Goal: Information Seeking & Learning: Learn about a topic

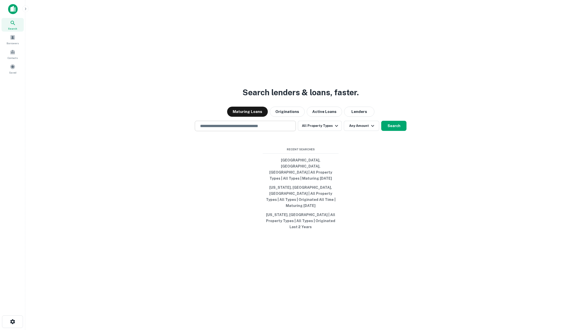
click at [284, 131] on div "​" at bounding box center [245, 126] width 101 height 10
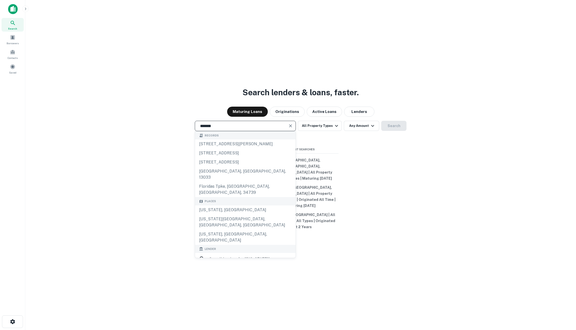
click at [272, 205] on div "Places" at bounding box center [245, 201] width 101 height 8
click at [271, 209] on div "[US_STATE], [GEOGRAPHIC_DATA]" at bounding box center [245, 209] width 101 height 9
type input "**********"
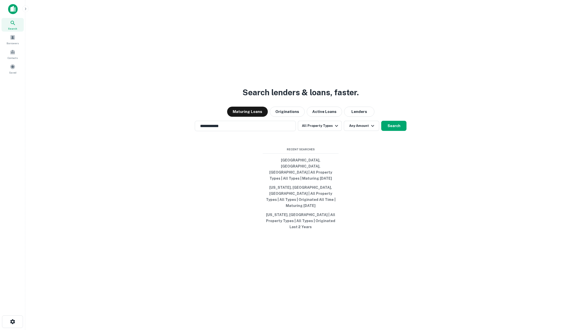
click at [352, 144] on div "**********" at bounding box center [300, 177] width 542 height 330
click at [351, 131] on button "Any Amount" at bounding box center [361, 126] width 35 height 10
click at [342, 138] on div at bounding box center [288, 165] width 576 height 330
click at [337, 129] on icon "button" at bounding box center [336, 126] width 6 height 6
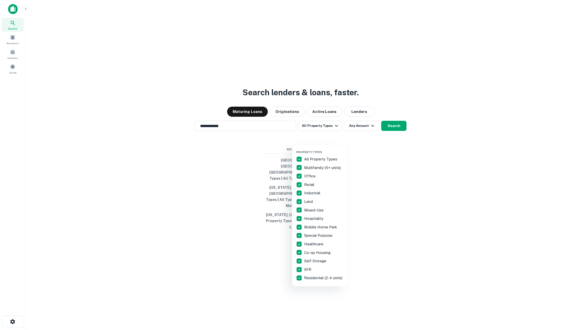
drag, startPoint x: 333, startPoint y: 137, endPoint x: 337, endPoint y: 137, distance: 3.8
click at [333, 137] on div at bounding box center [288, 165] width 576 height 330
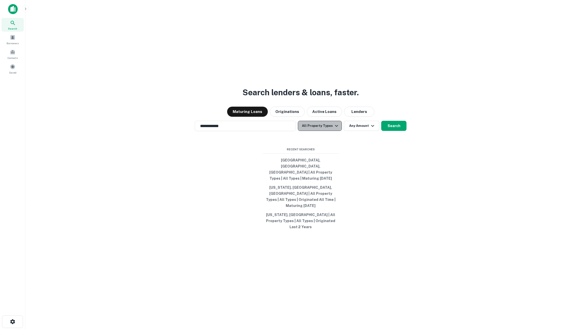
click at [328, 131] on button "All Property Types" at bounding box center [320, 126] width 44 height 10
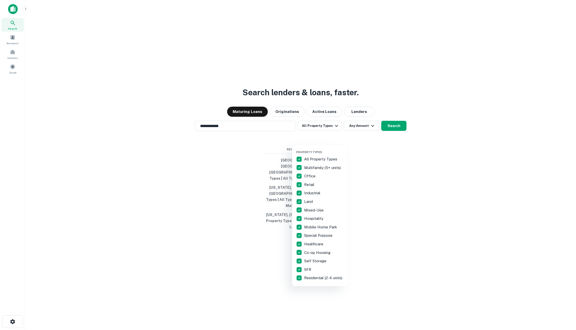
click at [316, 159] on p "All Property Types" at bounding box center [321, 159] width 34 height 6
click at [317, 167] on p "Multifamily (5+ units)" at bounding box center [323, 168] width 38 height 6
click at [336, 168] on p "Multifamily (5+ units)" at bounding box center [323, 168] width 38 height 6
click at [371, 164] on div at bounding box center [288, 165] width 576 height 330
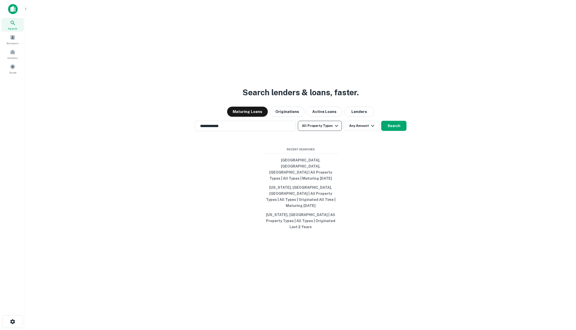
click at [320, 131] on button "All Property Types" at bounding box center [320, 126] width 44 height 10
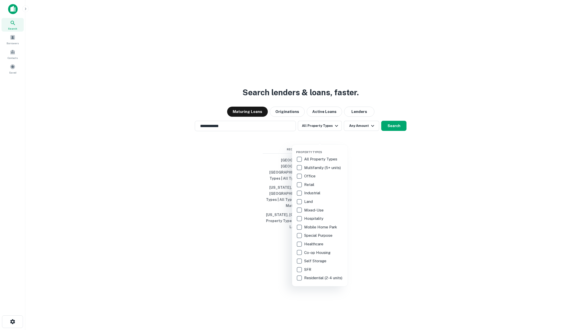
drag, startPoint x: 316, startPoint y: 157, endPoint x: 340, endPoint y: 158, distance: 24.0
click at [316, 157] on p "All Property Types" at bounding box center [321, 159] width 34 height 6
click at [372, 156] on div at bounding box center [288, 165] width 576 height 330
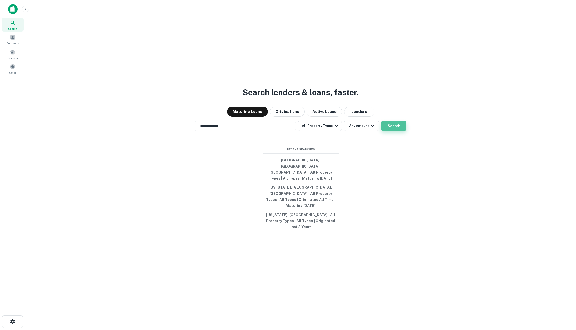
click at [388, 131] on button "Search" at bounding box center [393, 126] width 25 height 10
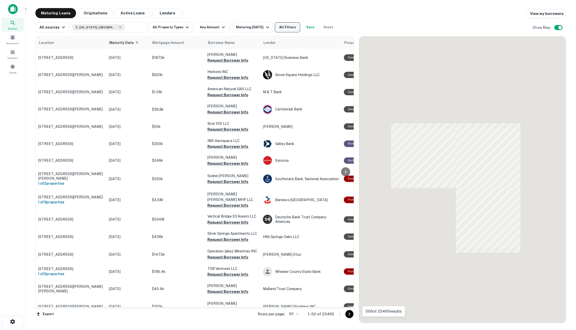
click at [295, 30] on button "All Filters" at bounding box center [287, 27] width 25 height 10
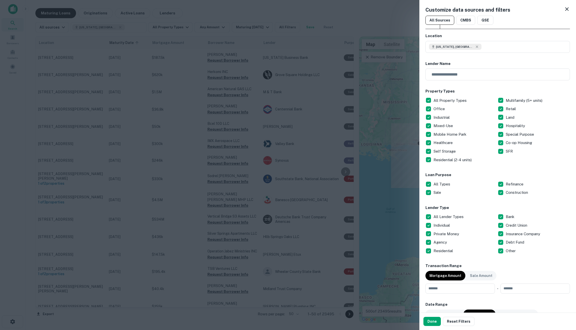
click at [441, 182] on p "All Types" at bounding box center [442, 184] width 18 height 6
click at [436, 319] on button "Done" at bounding box center [431, 321] width 17 height 9
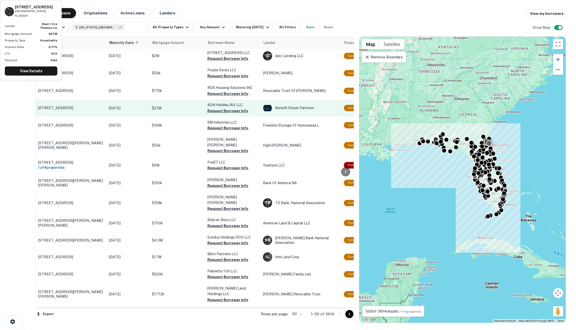
scroll to position [1, 0]
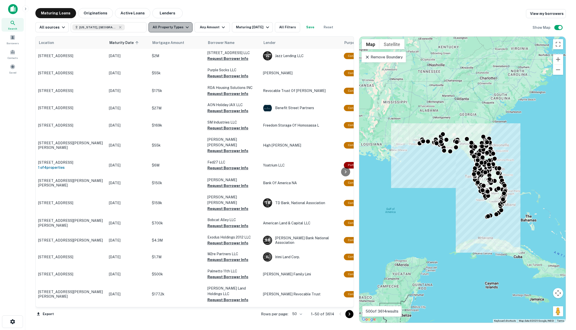
click at [168, 29] on button "All Property Types" at bounding box center [170, 27] width 44 height 10
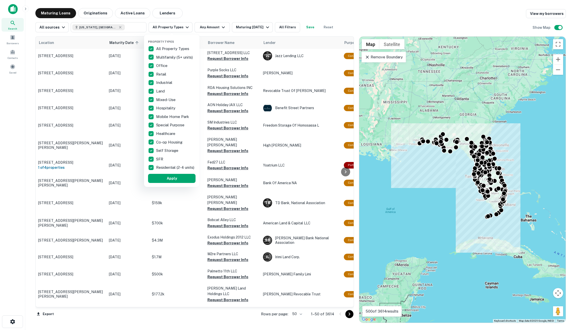
click at [170, 47] on p "All Property Types" at bounding box center [173, 49] width 34 height 6
click at [169, 59] on p "Multifamily (5+ units)" at bounding box center [175, 57] width 38 height 6
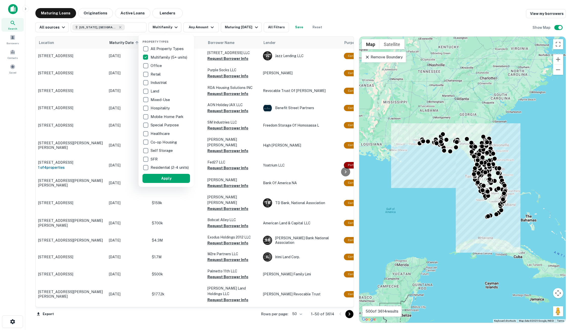
click at [356, 16] on div at bounding box center [288, 165] width 576 height 330
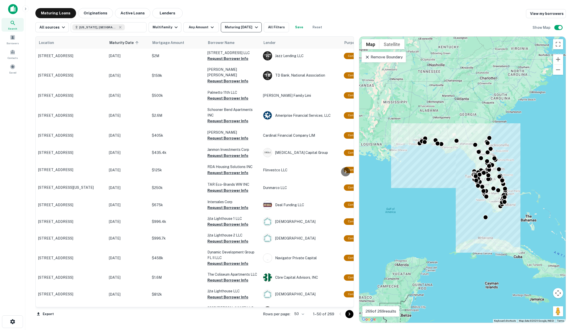
click at [229, 28] on div "Maturing [DATE]" at bounding box center [242, 27] width 34 height 6
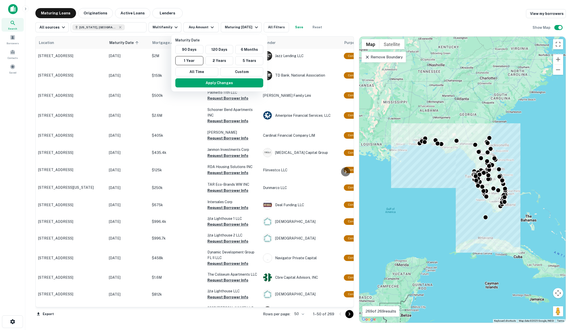
click at [229, 28] on div at bounding box center [288, 165] width 576 height 330
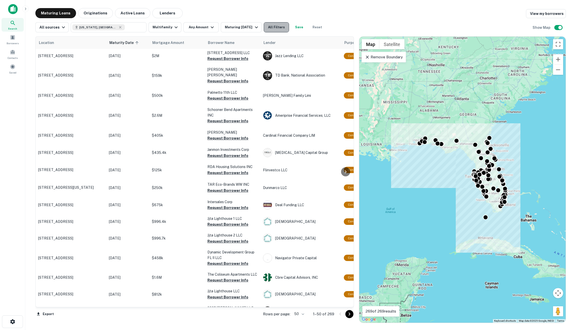
click at [277, 27] on button "All Filters" at bounding box center [276, 27] width 25 height 10
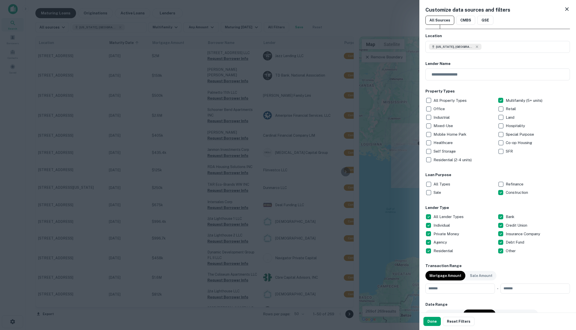
click at [274, 14] on div at bounding box center [288, 165] width 576 height 330
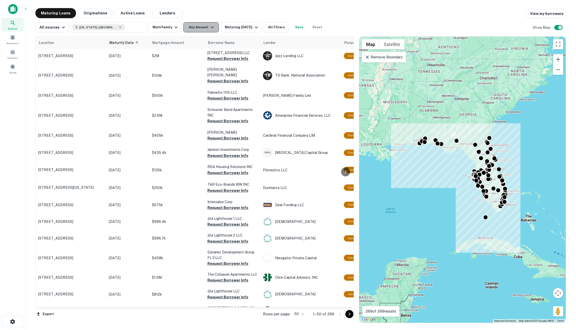
click at [202, 24] on button "Any Amount" at bounding box center [200, 27] width 35 height 10
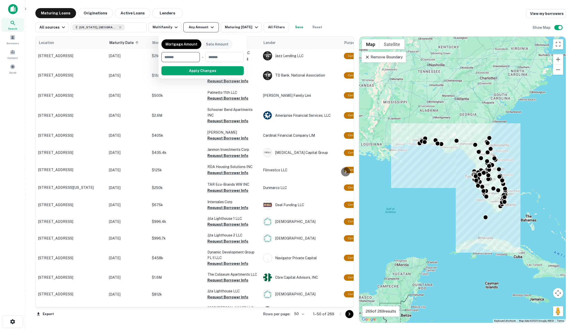
type input "*"
type input "*******"
click at [234, 69] on button "Apply Changes" at bounding box center [212, 70] width 64 height 9
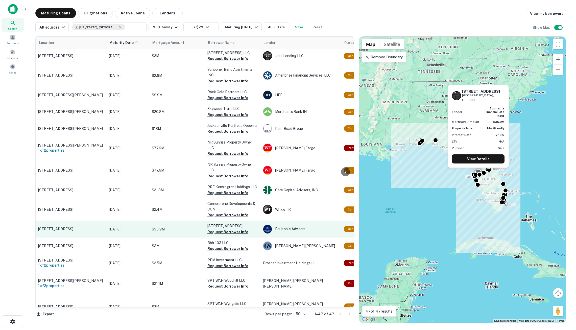
click at [188, 229] on p "$35.9M" at bounding box center [177, 229] width 51 height 6
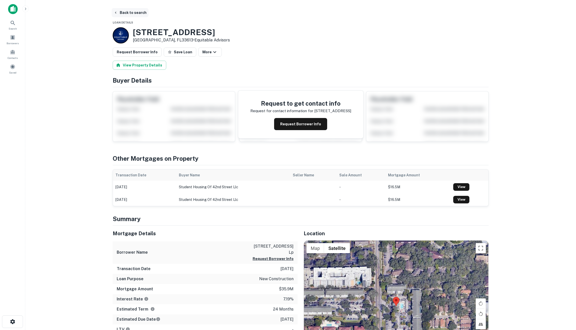
click at [128, 13] on button "Back to search" at bounding box center [130, 12] width 37 height 9
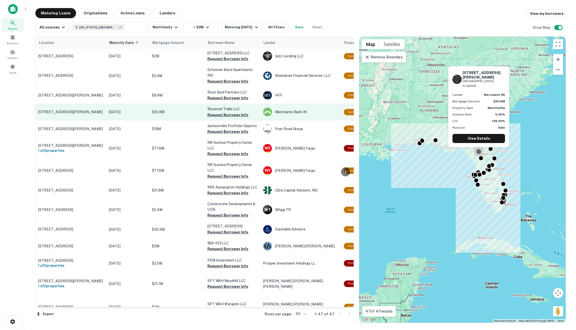
scroll to position [250, 0]
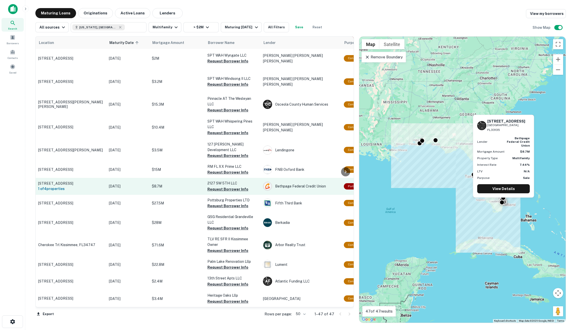
click at [177, 183] on p "$8.7M" at bounding box center [177, 186] width 51 height 6
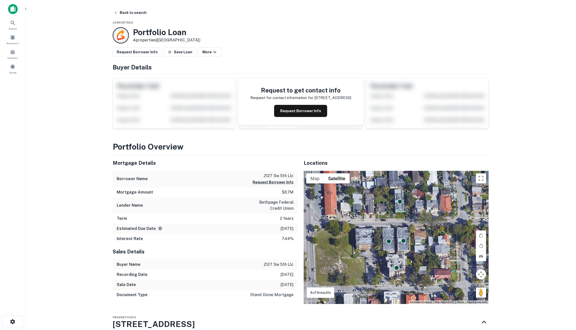
drag, startPoint x: 129, startPoint y: 10, endPoint x: 125, endPoint y: 18, distance: 8.4
click at [129, 10] on button "Back to search" at bounding box center [130, 12] width 37 height 9
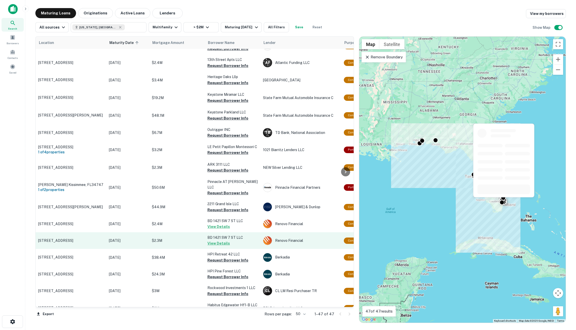
scroll to position [481, 0]
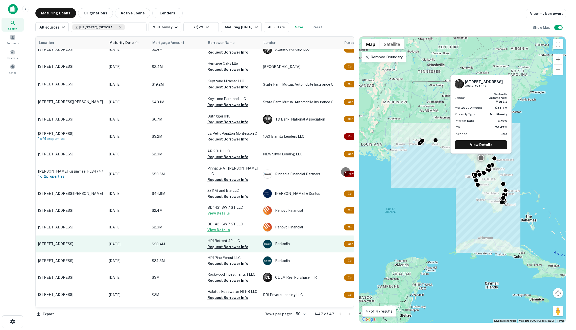
click at [180, 241] on p "$38.4M" at bounding box center [177, 244] width 51 height 6
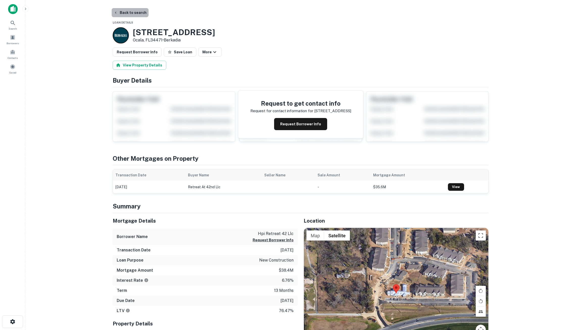
click at [133, 12] on button "Back to search" at bounding box center [130, 12] width 37 height 9
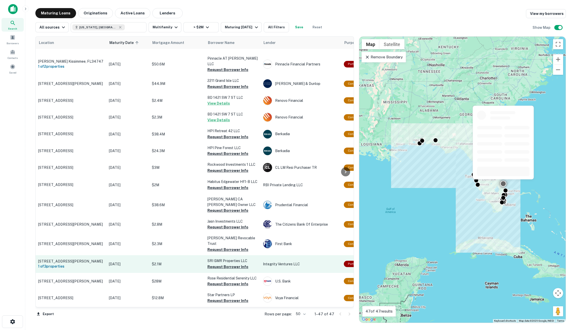
scroll to position [591, 0]
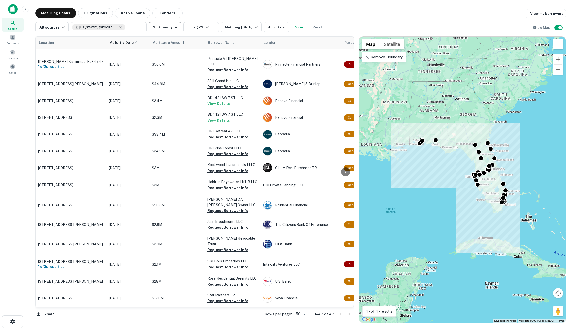
click at [172, 27] on button "Multifamily" at bounding box center [164, 27] width 33 height 10
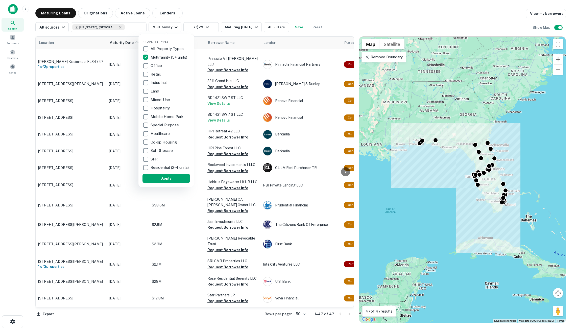
click at [170, 50] on p "All Property Types" at bounding box center [168, 49] width 34 height 6
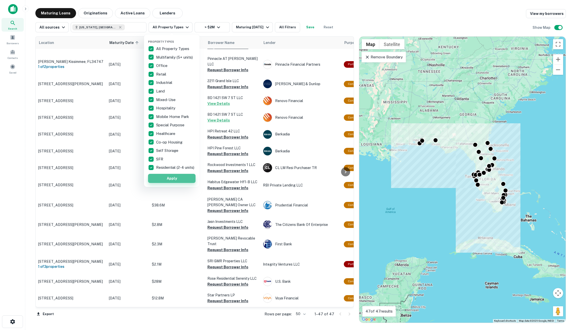
click at [178, 180] on button "Apply" at bounding box center [171, 178] width 47 height 9
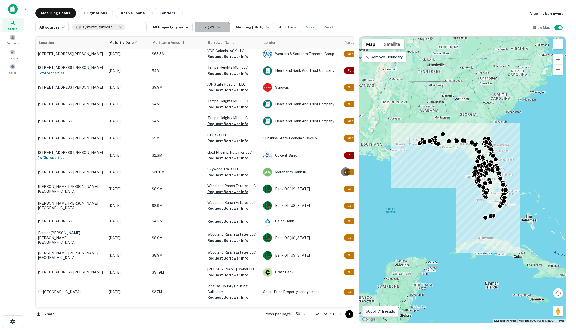
click at [209, 31] on button "> $2M" at bounding box center [211, 27] width 35 height 10
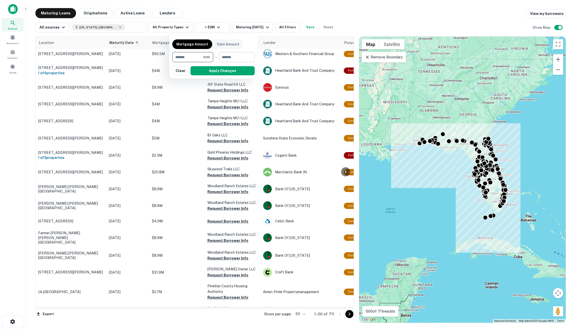
click at [229, 54] on input "number" at bounding box center [235, 57] width 32 height 10
type input "**"
type input "********"
click at [247, 71] on button "Apply Changes" at bounding box center [222, 70] width 64 height 9
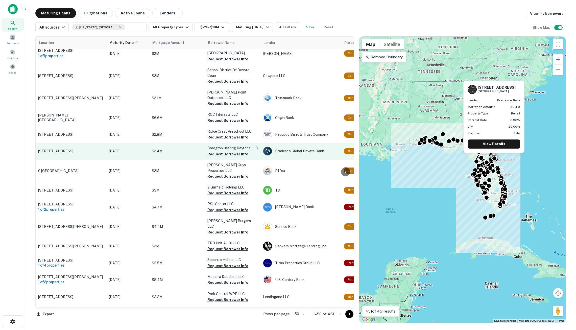
click at [168, 148] on p "$2.4M" at bounding box center [177, 151] width 51 height 6
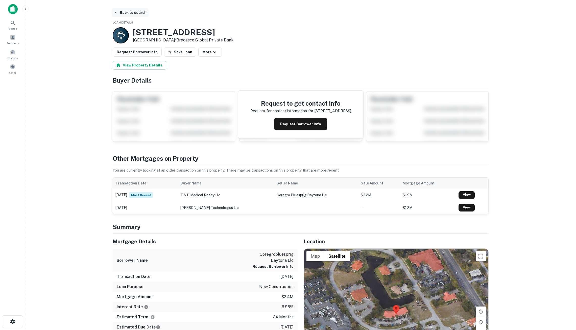
click at [132, 8] on button "Back to search" at bounding box center [130, 12] width 37 height 9
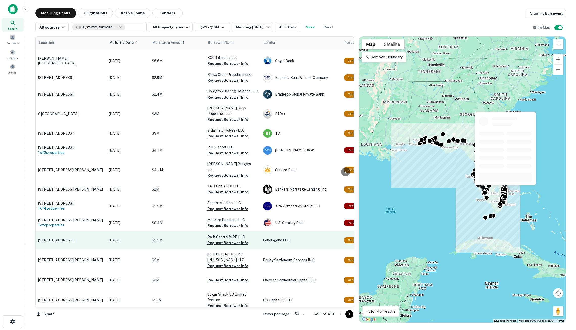
scroll to position [644, 0]
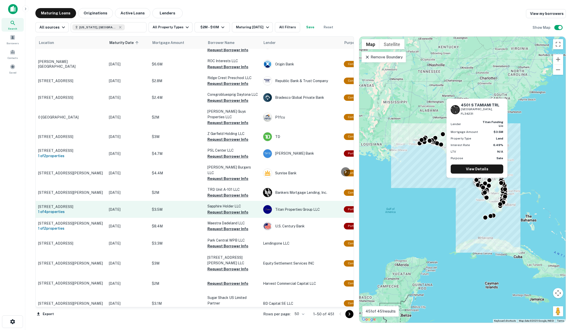
click at [169, 207] on p "$3.5M" at bounding box center [177, 210] width 51 height 6
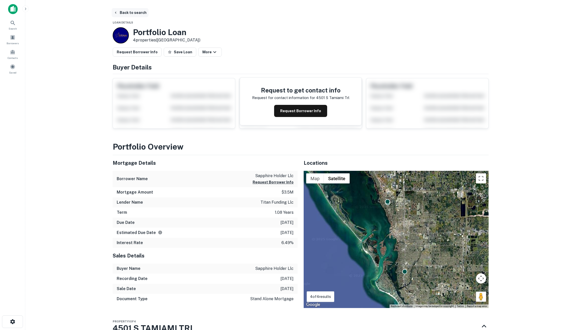
click at [138, 15] on button "Back to search" at bounding box center [130, 12] width 37 height 9
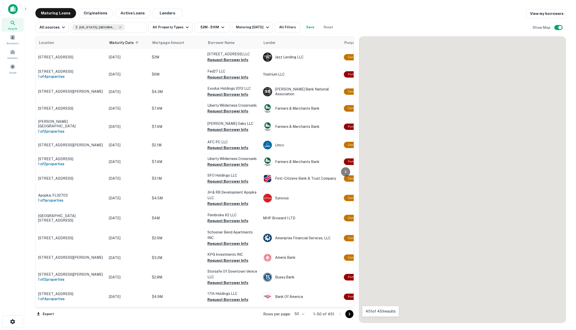
scroll to position [644, 0]
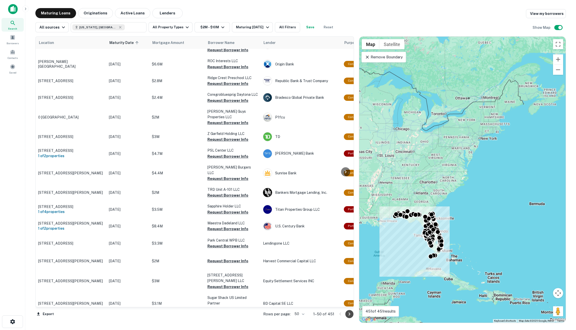
click at [349, 315] on icon "Go to next page" at bounding box center [349, 314] width 6 height 6
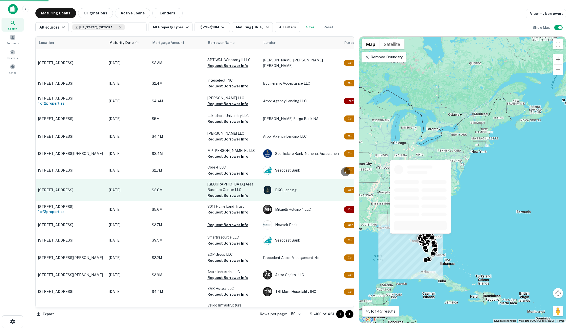
scroll to position [636, 2]
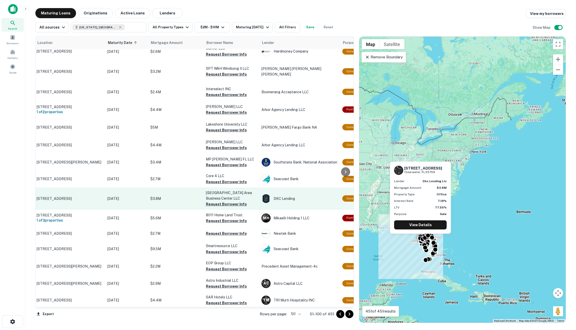
click at [151, 196] on p "$3.8M" at bounding box center [175, 199] width 51 height 6
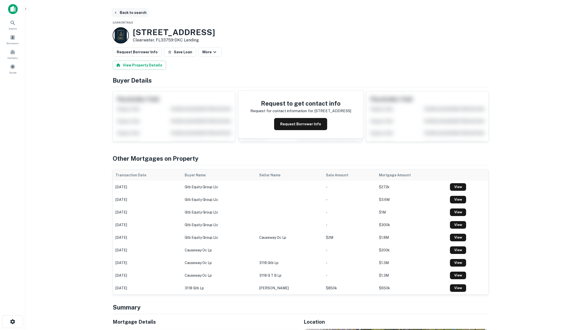
drag, startPoint x: 137, startPoint y: 13, endPoint x: 136, endPoint y: 16, distance: 3.5
click at [137, 13] on button "Back to search" at bounding box center [130, 12] width 37 height 9
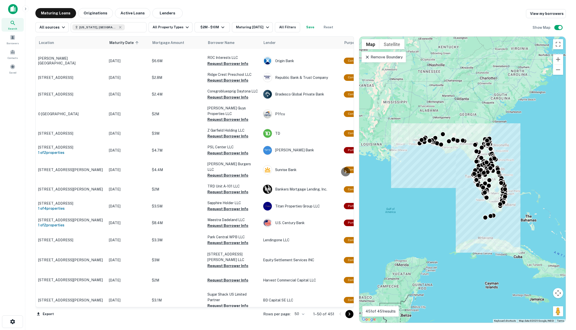
click at [348, 313] on icon "Go to next page" at bounding box center [349, 314] width 6 height 6
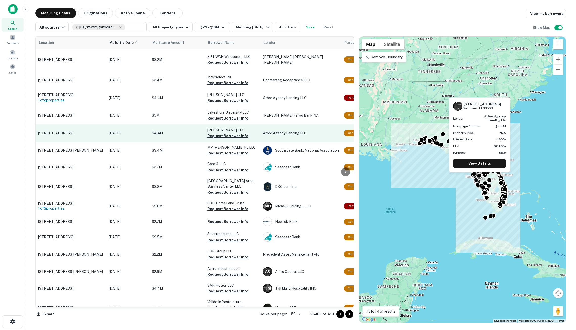
click at [157, 130] on p "$4.4M" at bounding box center [177, 133] width 51 height 6
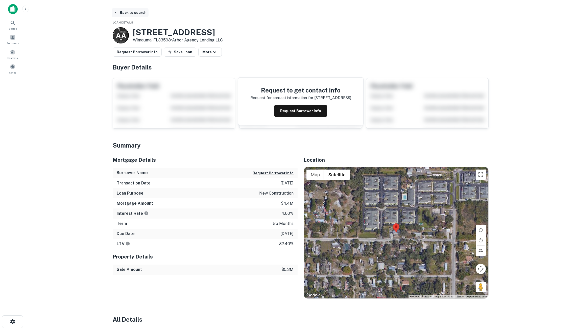
click at [137, 12] on button "Back to search" at bounding box center [130, 12] width 37 height 9
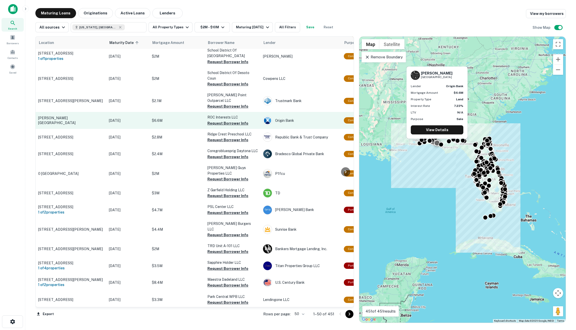
scroll to position [574, 0]
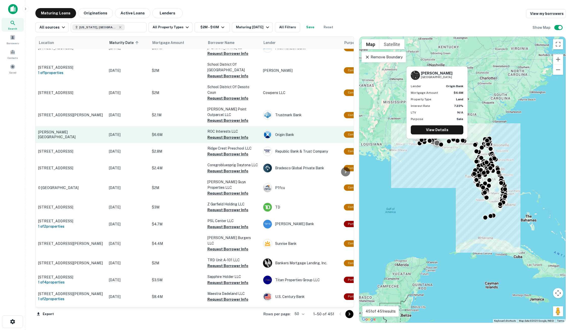
click at [177, 132] on p "$6.6M" at bounding box center [177, 135] width 51 height 6
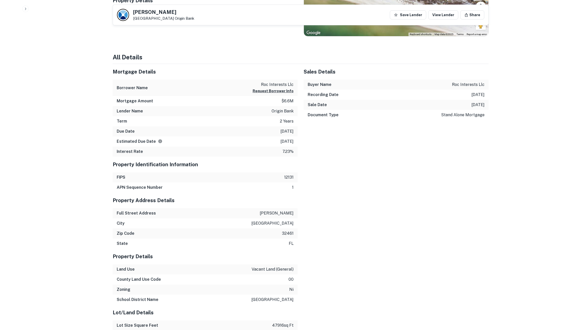
scroll to position [338, 0]
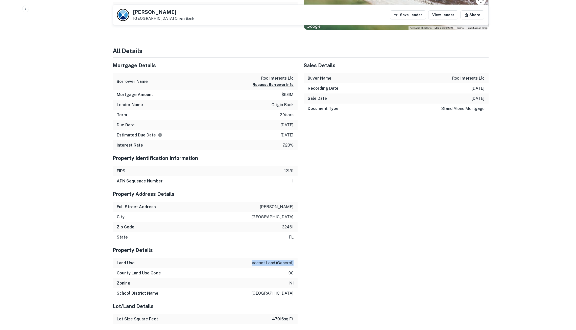
drag, startPoint x: 250, startPoint y: 265, endPoint x: 294, endPoint y: 264, distance: 44.5
click at [297, 266] on div "Land Use vacant land (general)" at bounding box center [205, 263] width 185 height 10
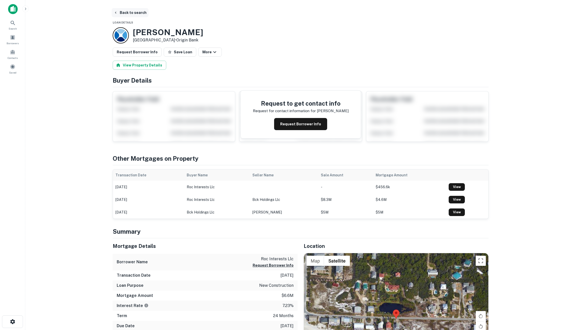
scroll to position [0, 0]
click at [127, 16] on button "Back to search" at bounding box center [130, 12] width 37 height 9
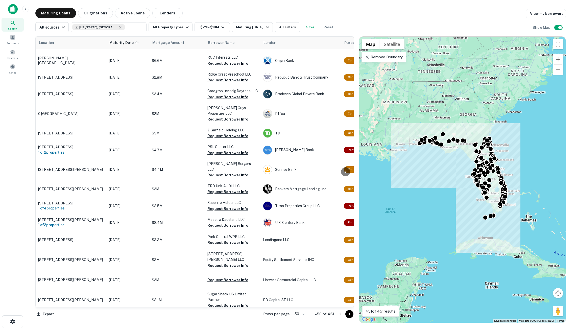
scroll to position [648, 0]
click at [350, 314] on icon "Go to next page" at bounding box center [349, 314] width 6 height 6
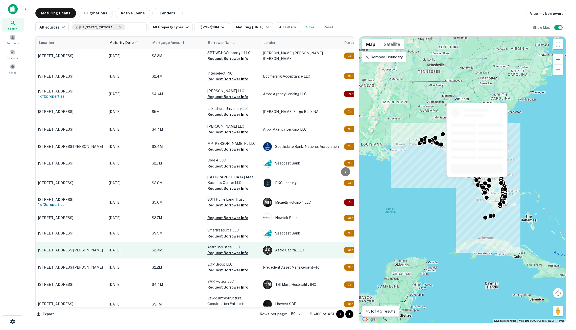
scroll to position [650, 0]
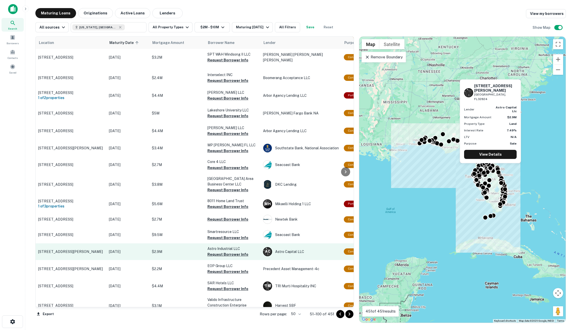
click at [177, 249] on p "$2.9M" at bounding box center [177, 252] width 51 height 6
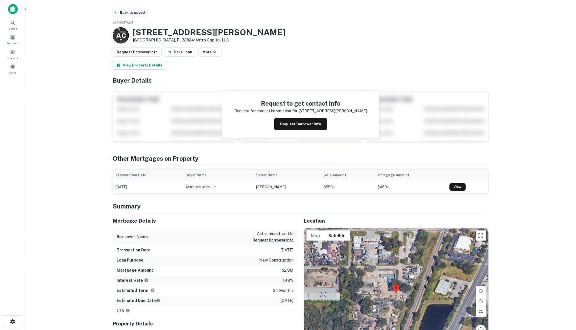
click at [129, 16] on button "Back to search" at bounding box center [130, 12] width 37 height 9
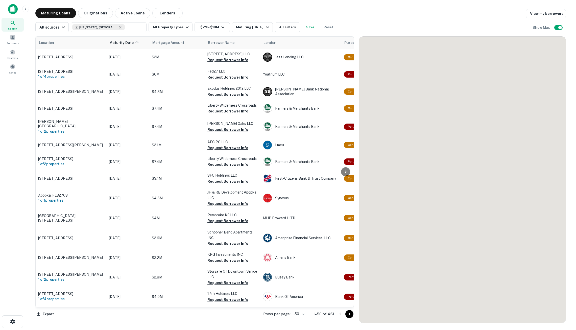
scroll to position [648, 0]
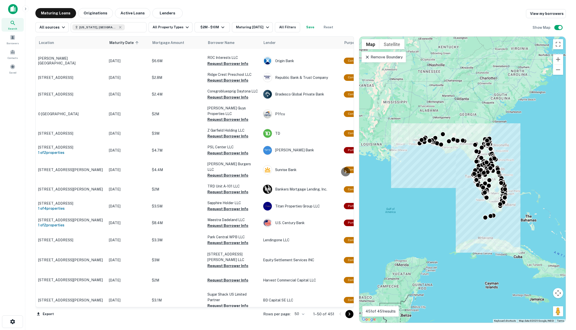
click at [351, 316] on icon "Go to next page" at bounding box center [349, 314] width 6 height 6
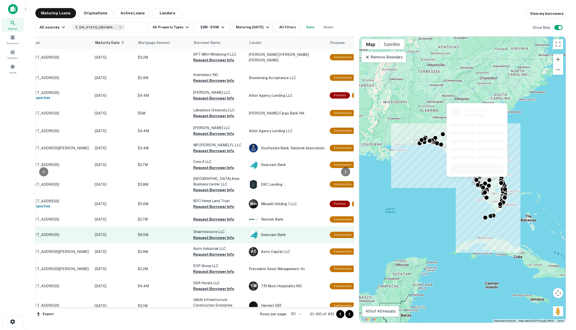
scroll to position [650, 14]
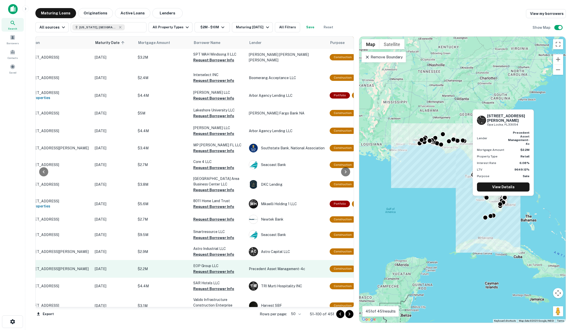
click at [146, 266] on p "$2.2M" at bounding box center [163, 269] width 51 height 6
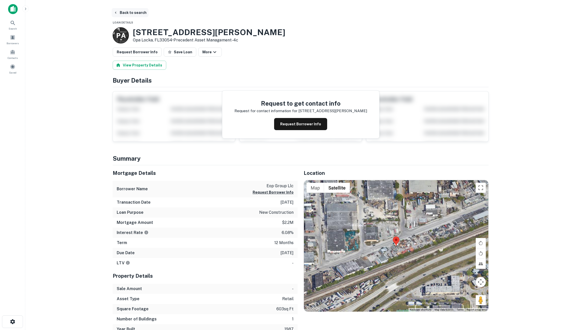
click at [136, 16] on button "Back to search" at bounding box center [130, 12] width 37 height 9
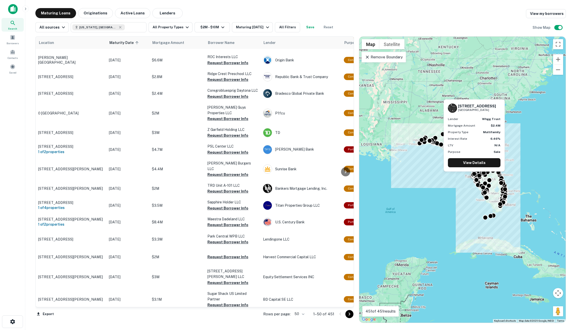
scroll to position [648, 0]
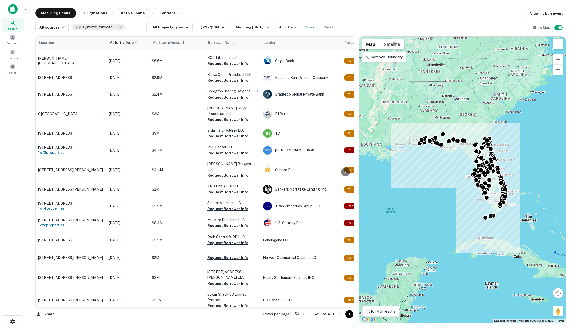
click at [346, 314] on icon "Go to next page" at bounding box center [349, 314] width 6 height 6
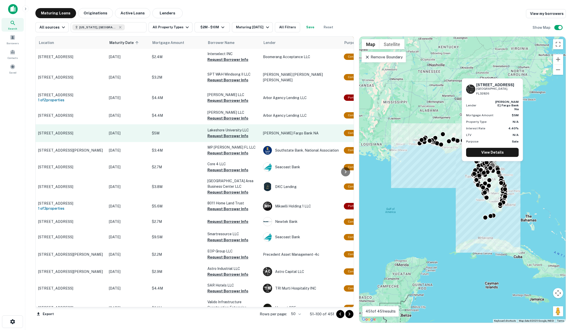
click at [176, 130] on p "$5M" at bounding box center [177, 133] width 51 height 6
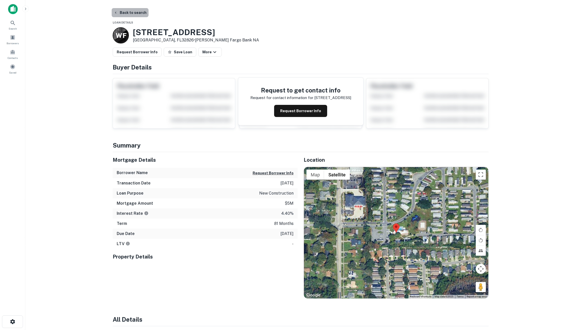
click at [129, 13] on button "Back to search" at bounding box center [130, 12] width 37 height 9
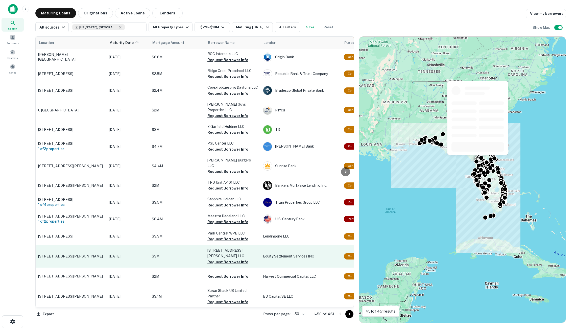
scroll to position [648, 0]
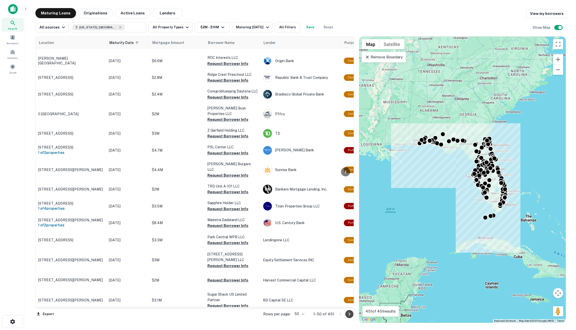
click at [350, 314] on icon "Go to next page" at bounding box center [349, 314] width 6 height 6
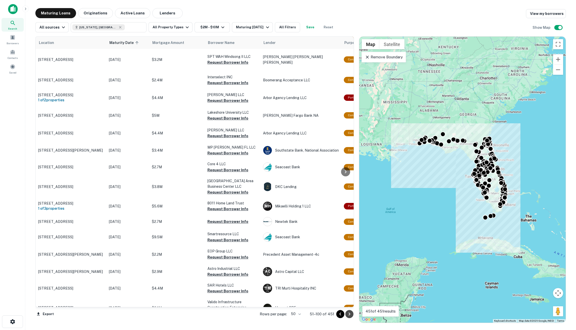
click at [348, 315] on icon "Go to next page" at bounding box center [349, 313] width 2 height 3
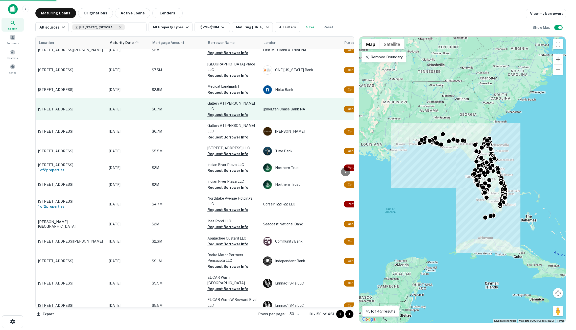
scroll to position [634, 0]
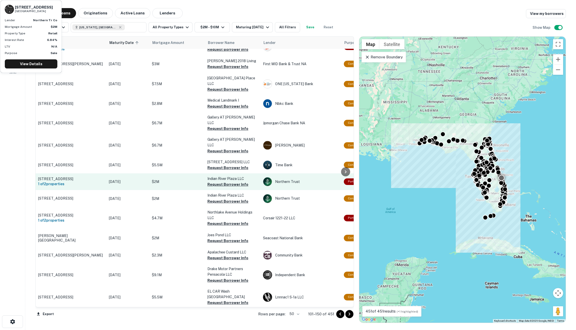
click at [167, 173] on td "$2M" at bounding box center [177, 181] width 56 height 17
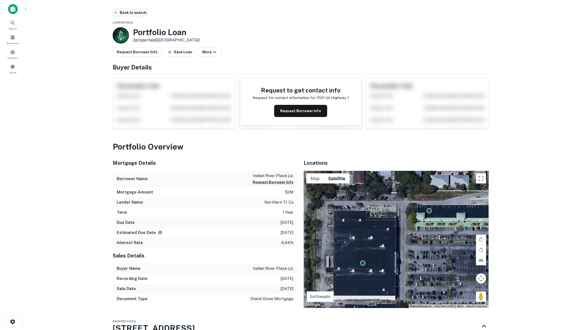
click at [129, 13] on button "Back to search" at bounding box center [130, 12] width 37 height 9
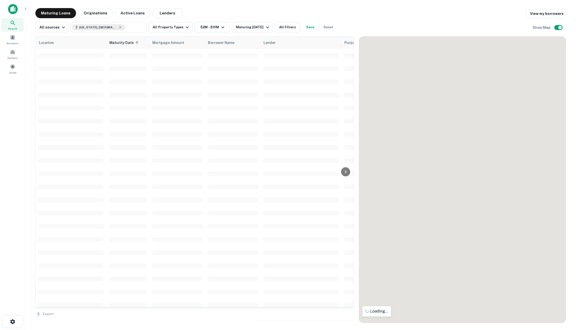
scroll to position [634, 0]
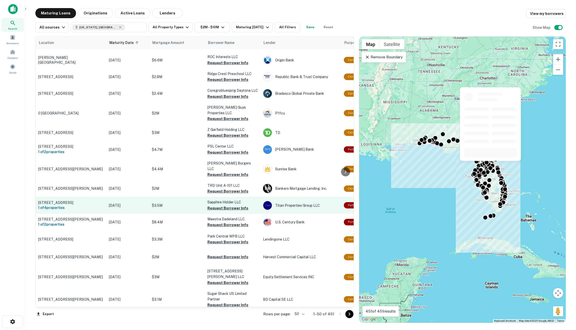
scroll to position [648, 0]
